Goal: Transaction & Acquisition: Purchase product/service

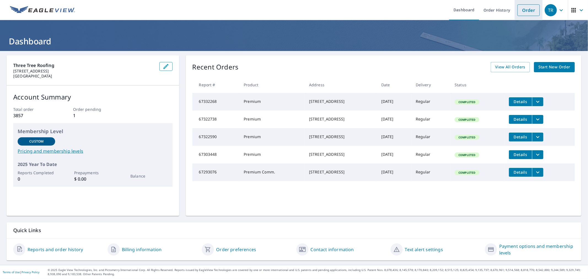
click at [521, 9] on link "Order" at bounding box center [529, 10] width 22 height 12
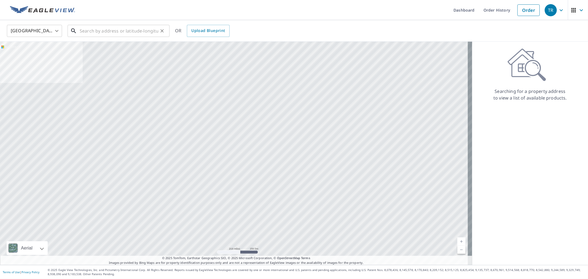
click at [87, 28] on input "text" at bounding box center [119, 30] width 79 height 15
paste input "[STREET_ADDRESS]"
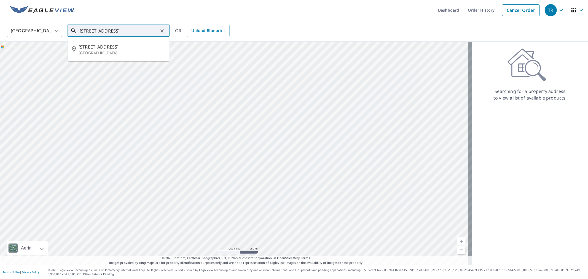
type input "[STREET_ADDRESS]"
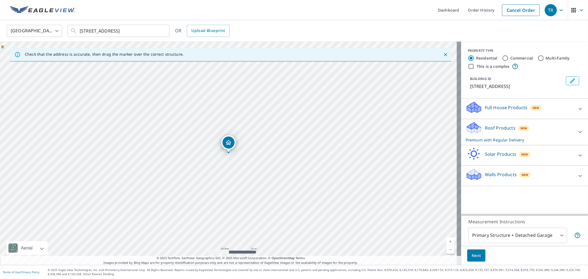
click at [472, 254] on span "Next" at bounding box center [476, 255] width 9 height 7
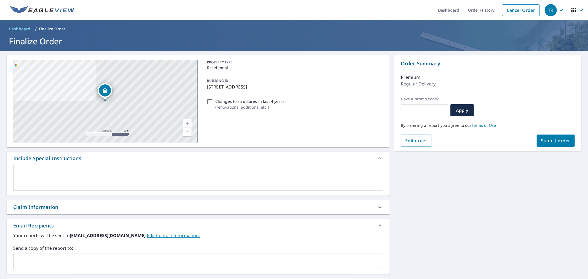
drag, startPoint x: 137, startPoint y: 263, endPoint x: 132, endPoint y: 260, distance: 5.9
click at [135, 263] on input "text" at bounding box center [194, 261] width 357 height 10
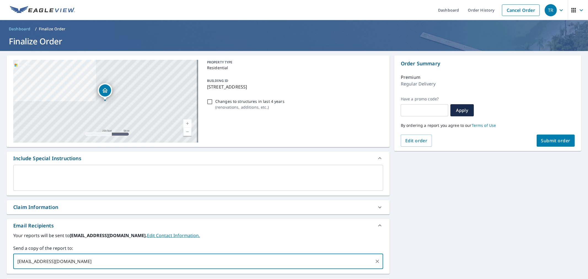
type input "[EMAIL_ADDRESS][DOMAIN_NAME]"
click at [96, 191] on div "x ​" at bounding box center [198, 180] width 383 height 31
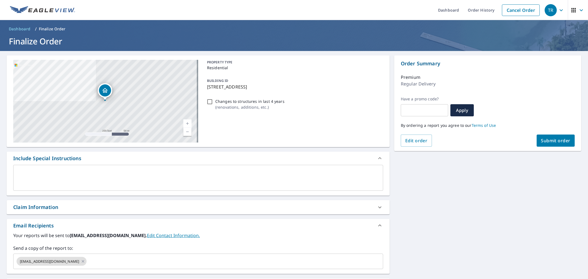
click at [98, 204] on div "Claim Information" at bounding box center [193, 207] width 360 height 7
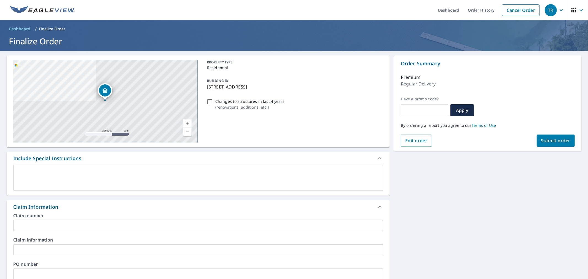
click at [103, 219] on div "Claim number ​" at bounding box center [198, 223] width 370 height 18
click at [103, 221] on input "text" at bounding box center [198, 225] width 370 height 11
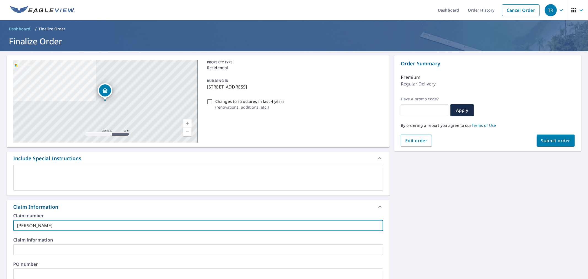
type input "[PERSON_NAME]"
click at [54, 275] on input "text" at bounding box center [198, 274] width 370 height 11
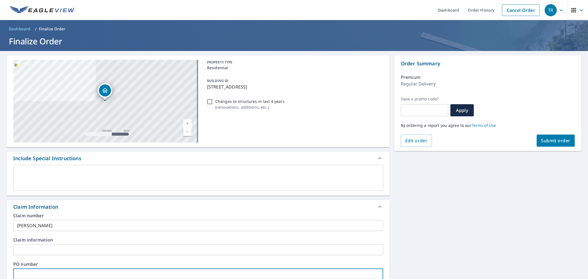
paste input "[PERSON_NAME]"
type input "[PERSON_NAME]"
click at [560, 134] on div "By ordering a report you agree to our Terms of Use" at bounding box center [488, 125] width 174 height 18
click at [560, 139] on span "Submit order" at bounding box center [557, 141] width 30 height 6
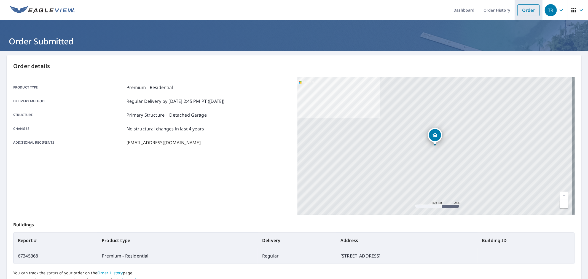
click at [518, 10] on link "Order" at bounding box center [529, 10] width 22 height 12
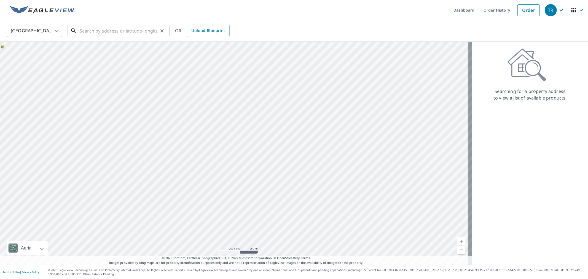
click at [103, 28] on input "text" at bounding box center [119, 30] width 79 height 15
paste input "[STREET_ADDRESS]"
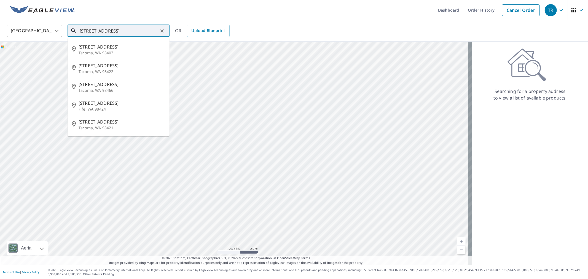
type input "[STREET_ADDRESS]"
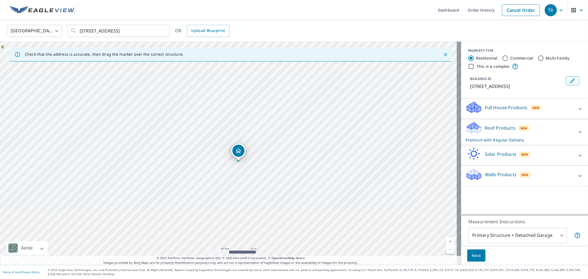
click at [472, 253] on span "Next" at bounding box center [476, 255] width 9 height 7
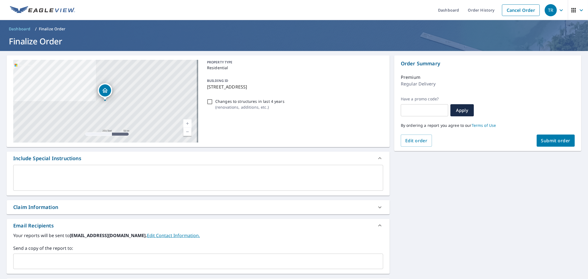
click at [263, 258] on input "text" at bounding box center [194, 261] width 357 height 10
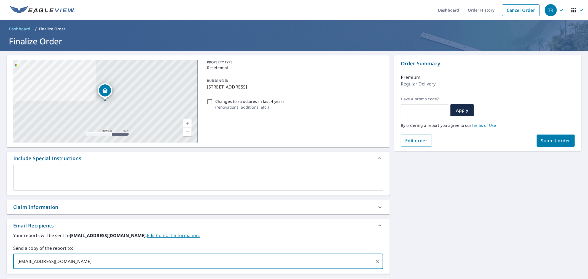
type input "[EMAIL_ADDRESS][DOMAIN_NAME]"
click at [275, 209] on div "Claim Information" at bounding box center [193, 207] width 360 height 7
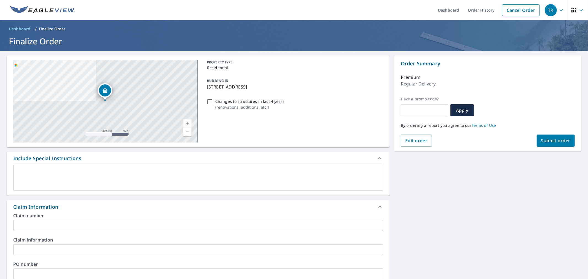
click at [196, 232] on div "Claim number ​ Claim information ​ PO number ​ Date of loss ​ Cat ID ​" at bounding box center [198, 273] width 383 height 119
click at [199, 229] on input "text" at bounding box center [198, 225] width 370 height 11
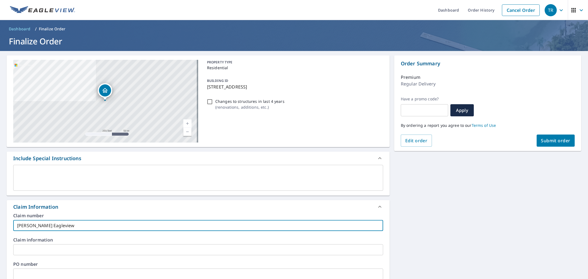
type input "[PERSON_NAME] Eagleview"
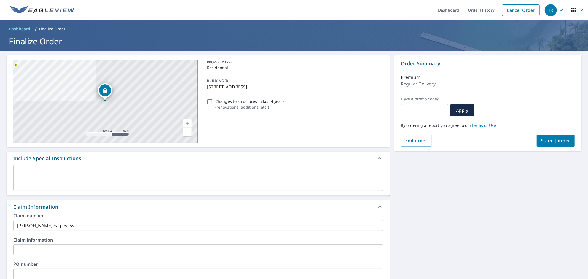
click at [126, 268] on div "PO number ​" at bounding box center [198, 271] width 370 height 18
click at [126, 269] on input "text" at bounding box center [198, 274] width 370 height 11
paste input "[PERSON_NAME] Eagleview"
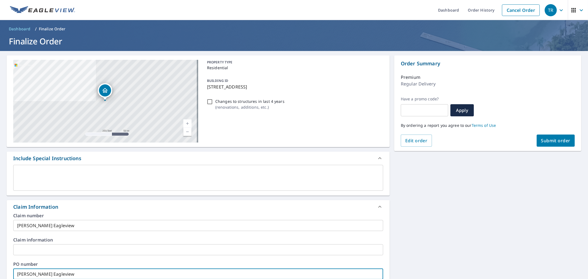
type input "[PERSON_NAME] Eagleview"
click at [439, 208] on div "[STREET_ADDRESS] Aerial Road A standard road map Aerial A detailed look from ab…" at bounding box center [294, 253] width 588 height 405
click at [559, 148] on div "Order Summary Premium Regular Delivery Have a promo code? ​ Apply By ordering a…" at bounding box center [488, 103] width 187 height 96
click at [560, 146] on button "Submit order" at bounding box center [556, 141] width 38 height 12
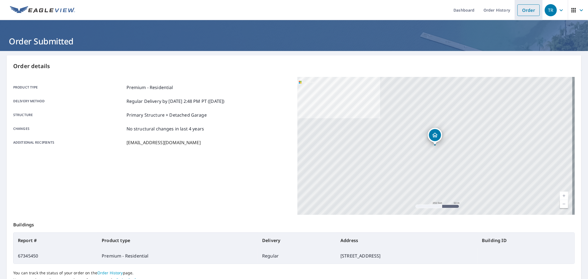
click at [518, 9] on link "Order" at bounding box center [529, 10] width 22 height 12
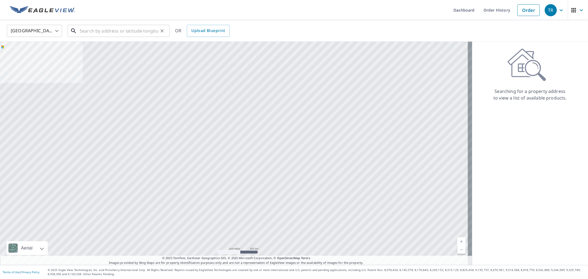
click at [114, 31] on input "text" at bounding box center [119, 30] width 79 height 15
paste input "[STREET_ADDRESS][PERSON_NAME],"
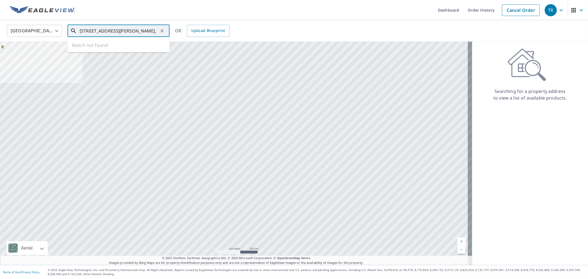
scroll to position [0, 30]
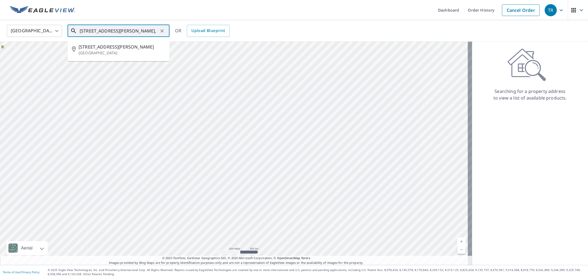
type input "[STREET_ADDRESS][PERSON_NAME],"
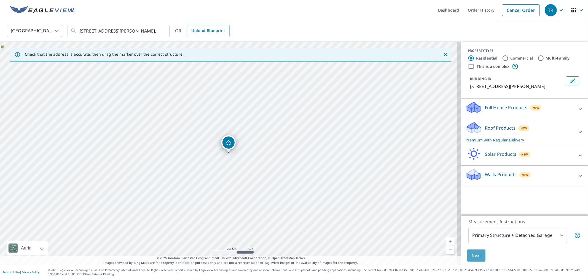
click at [472, 255] on span "Next" at bounding box center [476, 255] width 9 height 7
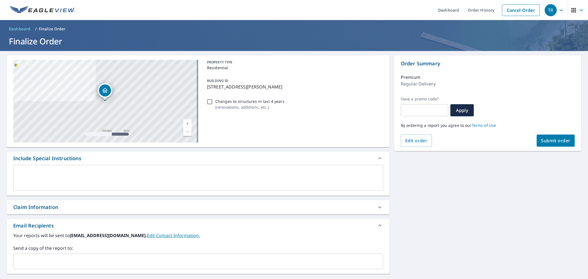
click at [124, 261] on input "text" at bounding box center [194, 261] width 357 height 10
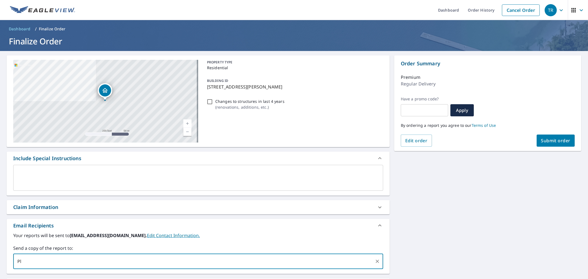
type input "P"
type input "[EMAIL_ADDRESS][DOMAIN_NAME]"
click at [185, 207] on div "Claim Information" at bounding box center [193, 207] width 360 height 7
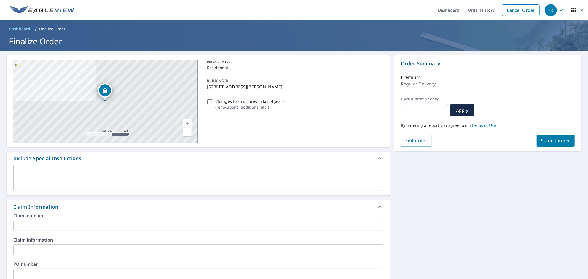
click at [182, 211] on div "Claim Information" at bounding box center [198, 206] width 383 height 13
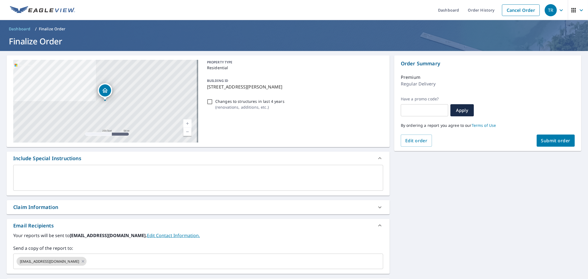
click at [180, 220] on div "[STREET_ADDRESS][PERSON_NAME] Aerial Road A standard road map Aerial A detailed…" at bounding box center [198, 193] width 383 height 277
click at [184, 210] on div "Claim Information" at bounding box center [193, 207] width 360 height 7
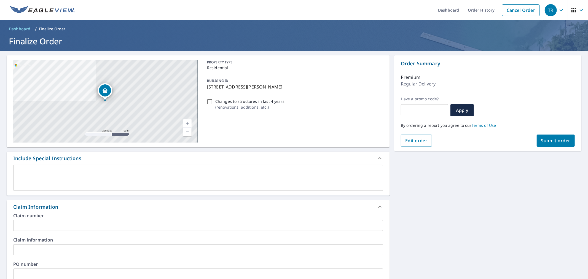
click at [183, 223] on input "text" at bounding box center [198, 225] width 370 height 11
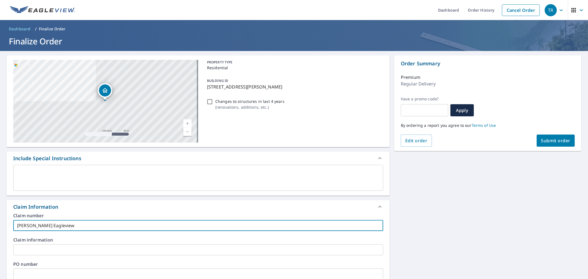
type input "[PERSON_NAME] Eagleview"
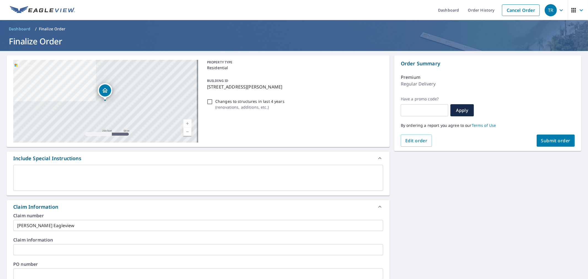
click at [134, 267] on div "PO number ​" at bounding box center [198, 271] width 370 height 18
click at [135, 272] on input "text" at bounding box center [198, 274] width 370 height 11
paste input "[PERSON_NAME] Eagleview"
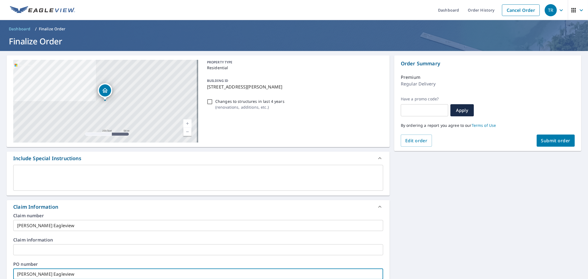
type input "[PERSON_NAME] Eagleview"
click at [554, 139] on span "Submit order" at bounding box center [557, 141] width 30 height 6
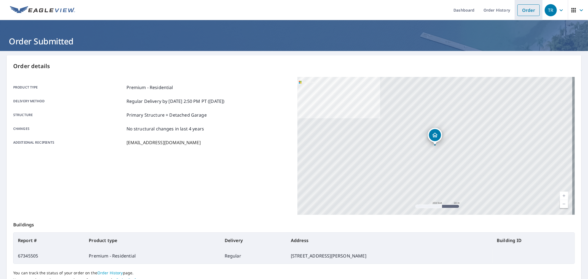
click at [525, 14] on link "Order" at bounding box center [529, 10] width 22 height 12
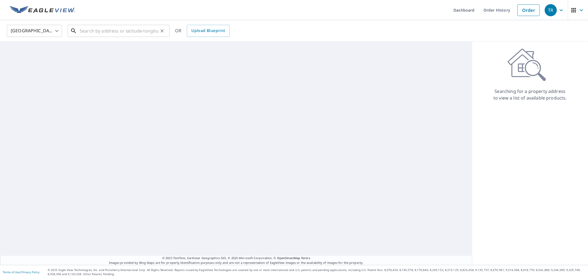
click at [96, 31] on input "text" at bounding box center [119, 30] width 79 height 15
paste input "[STREET_ADDRESS]"
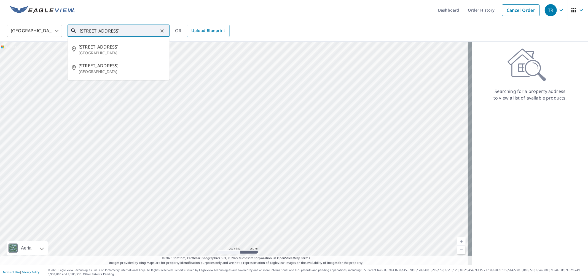
type input "[STREET_ADDRESS]"
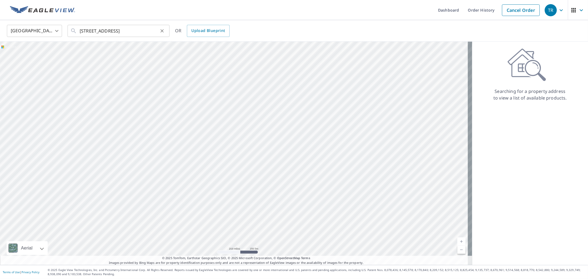
scroll to position [0, 0]
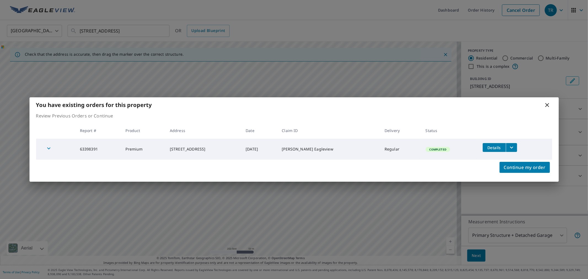
click at [547, 106] on icon at bounding box center [548, 105] width 4 height 4
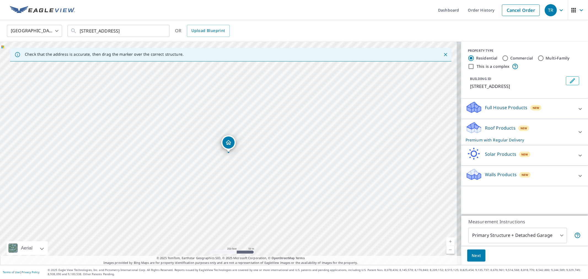
click at [468, 252] on button "Next" at bounding box center [477, 256] width 18 height 12
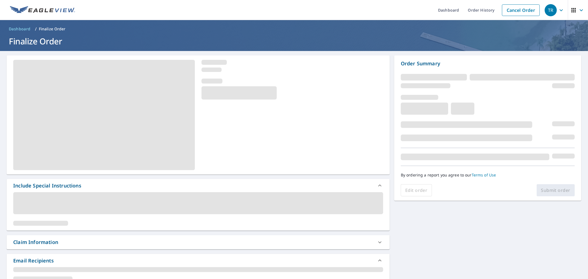
click at [91, 247] on div "Claim Information" at bounding box center [198, 242] width 383 height 14
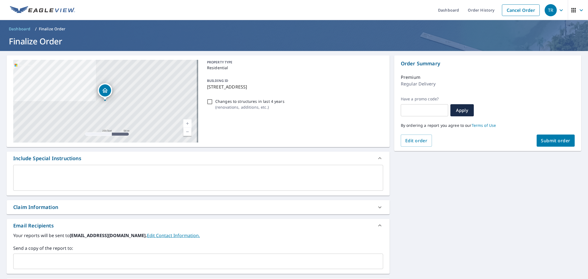
click at [98, 255] on div "​" at bounding box center [198, 261] width 370 height 15
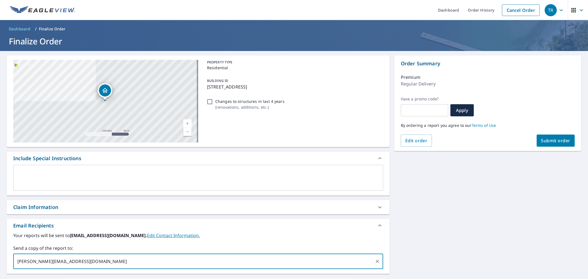
type input "[PERSON_NAME][EMAIL_ADDRESS][DOMAIN_NAME]"
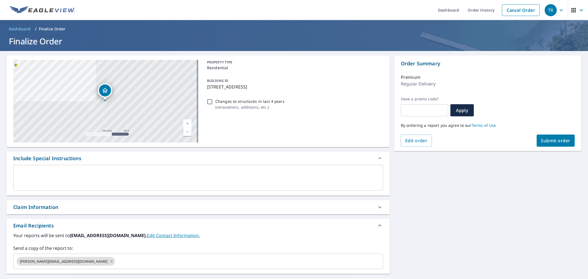
click at [104, 211] on div "Claim Information" at bounding box center [193, 207] width 360 height 7
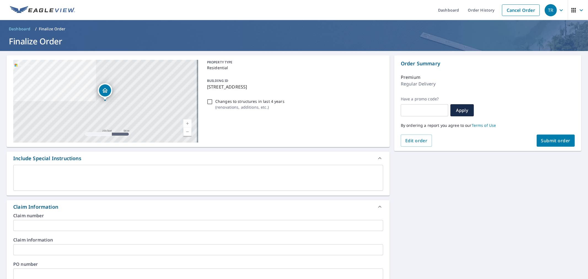
click at [111, 222] on input "text" at bounding box center [198, 225] width 370 height 11
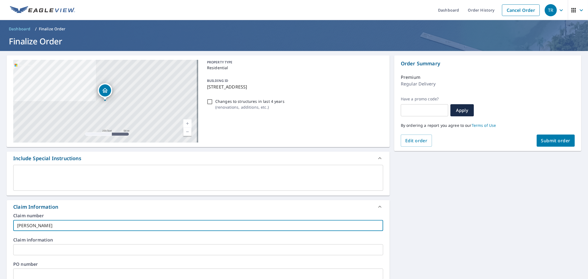
type input "[PERSON_NAME]"
click at [55, 276] on input "text" at bounding box center [198, 274] width 370 height 11
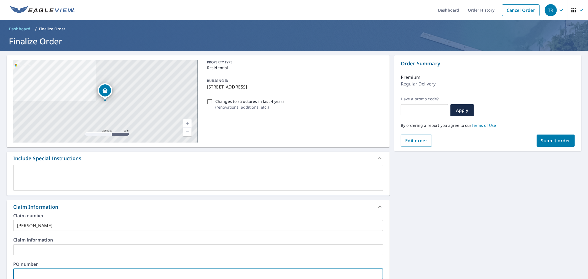
paste input "[PERSON_NAME]"
type input "[PERSON_NAME]"
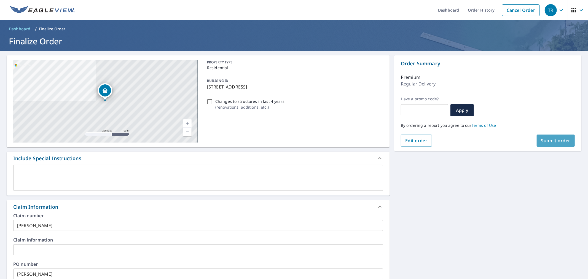
click at [544, 142] on span "Submit order" at bounding box center [557, 141] width 30 height 6
